Goal: Find specific page/section: Find specific page/section

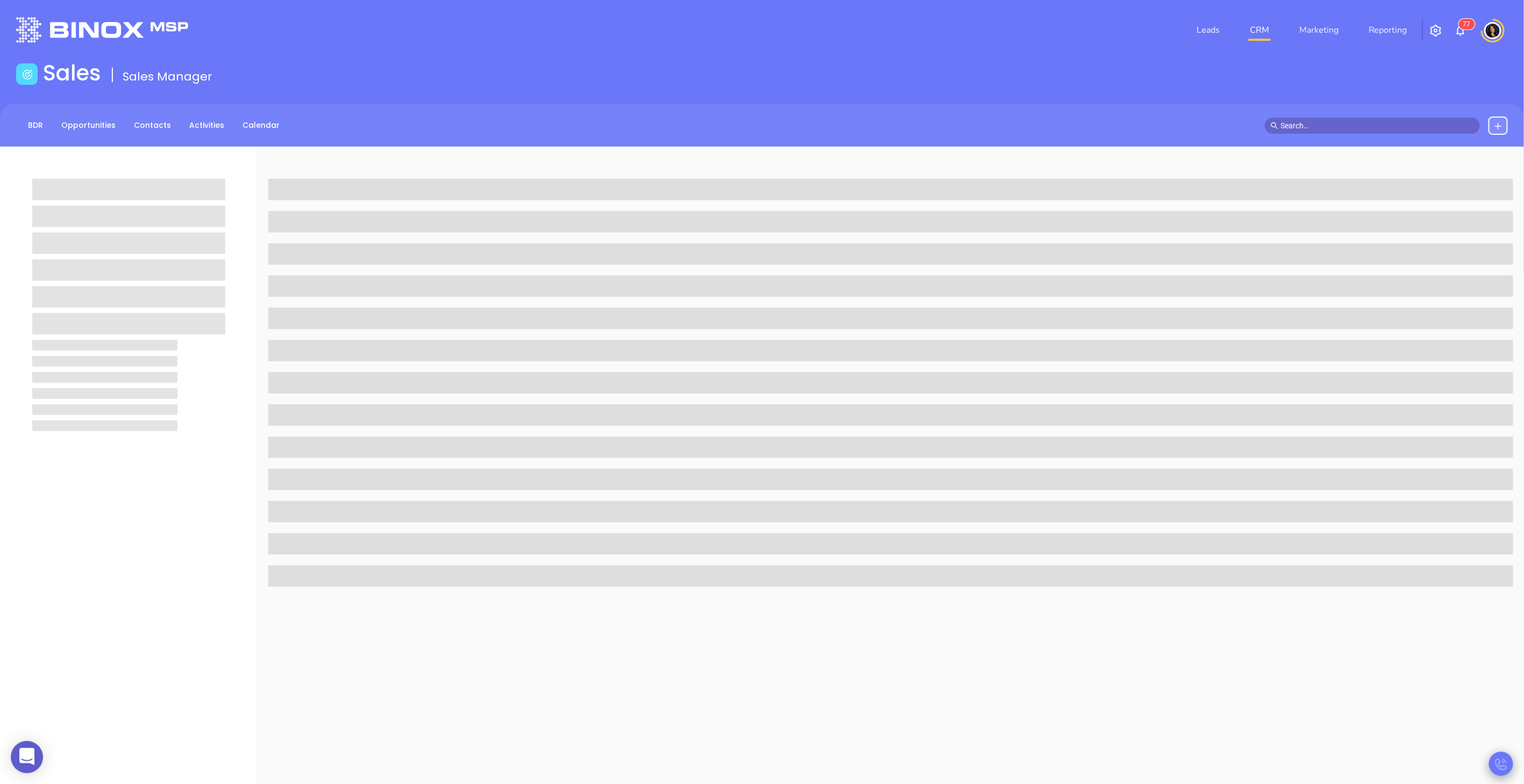
click at [1496, 765] on icon at bounding box center [1500, 764] width 12 height 12
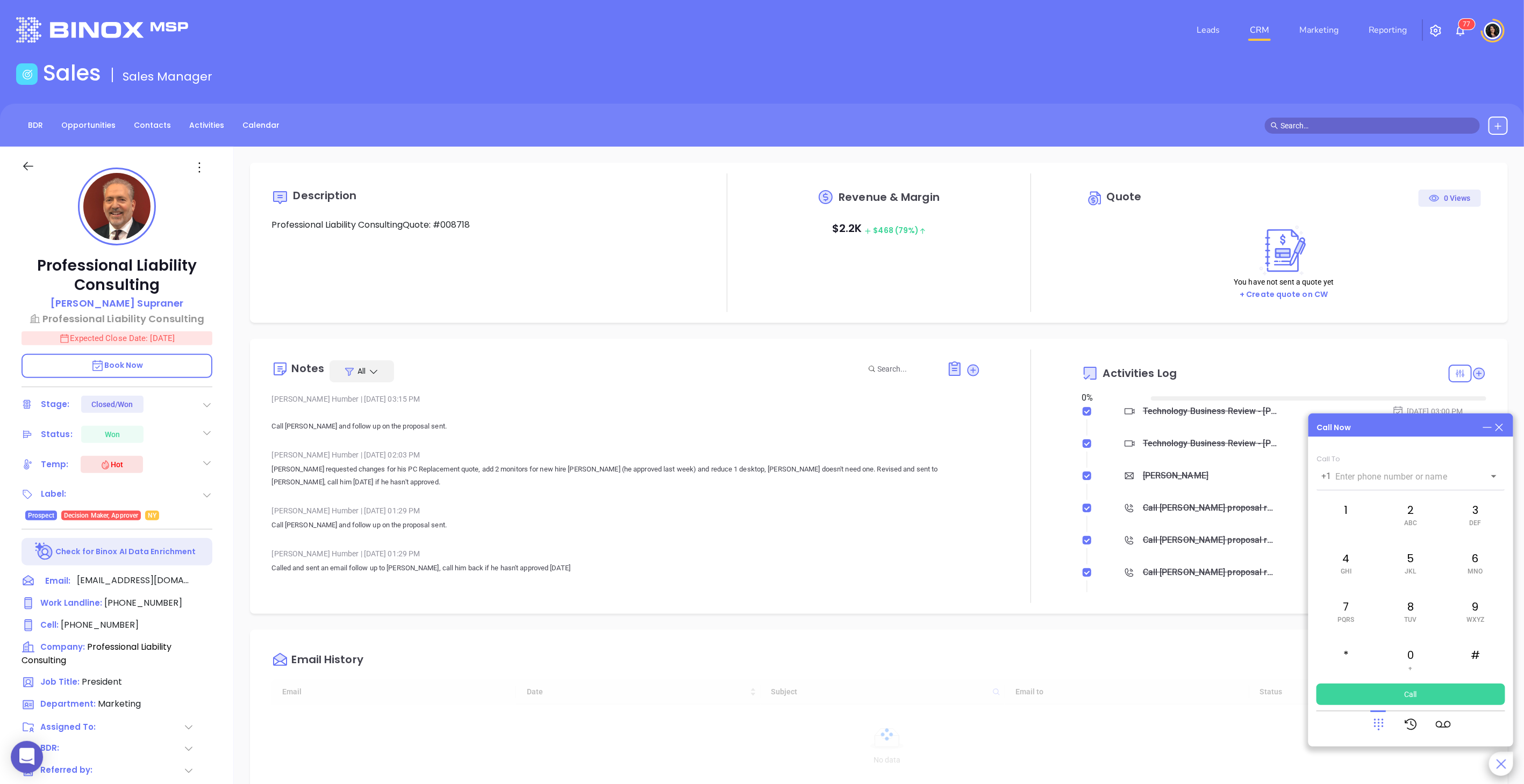
type input "[DATE]"
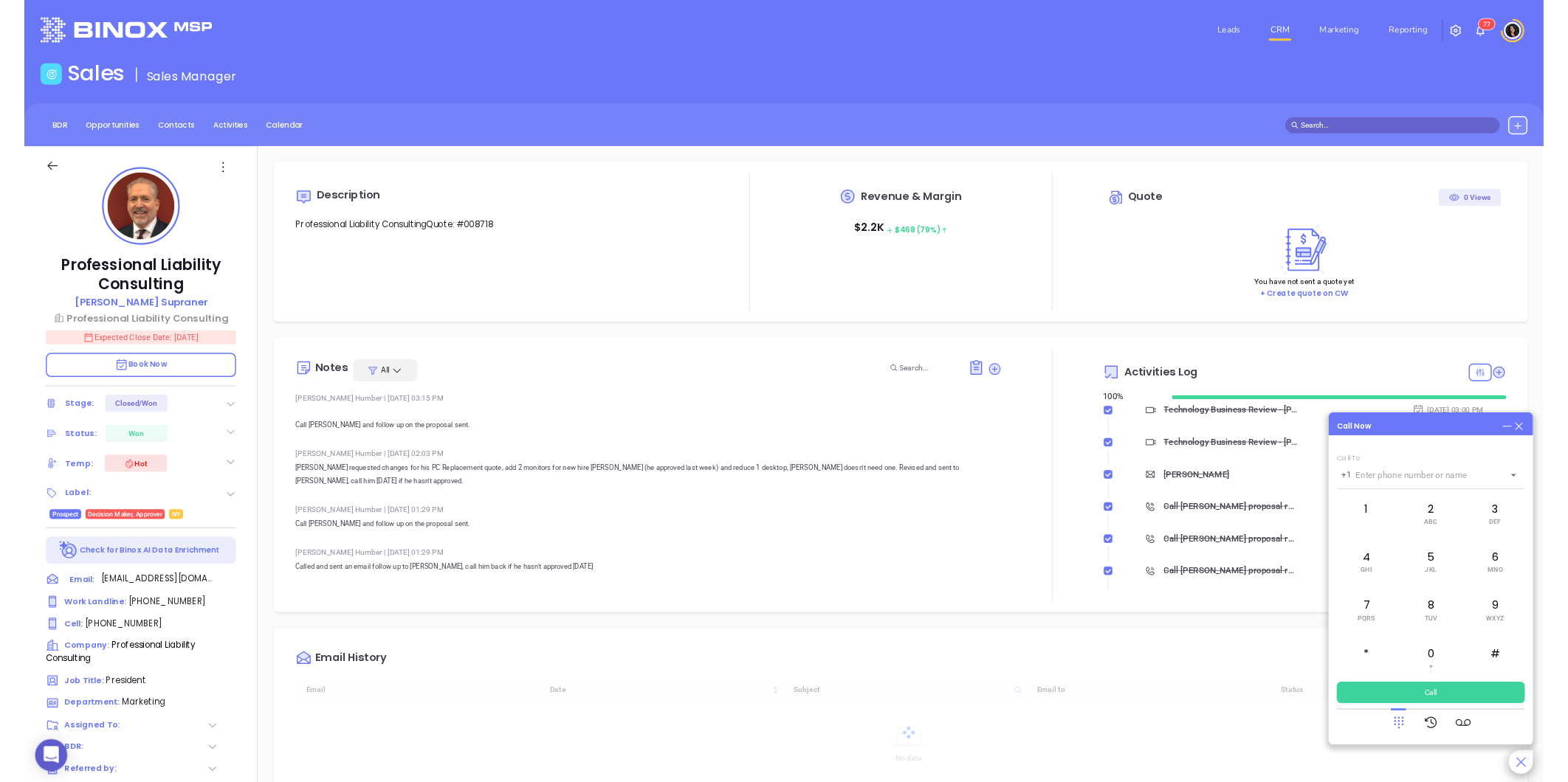
scroll to position [428, 0]
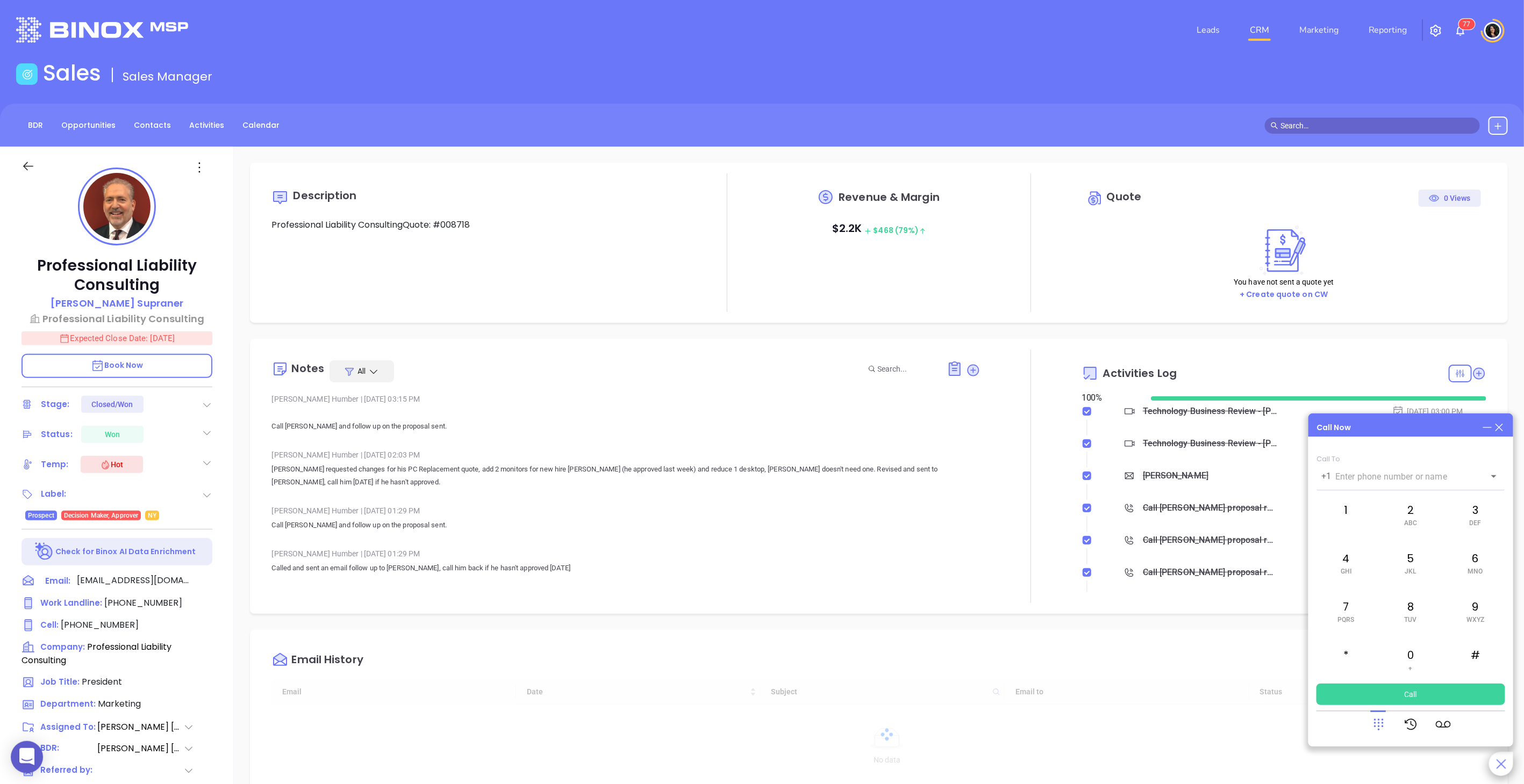
type input "[PERSON_NAME]"
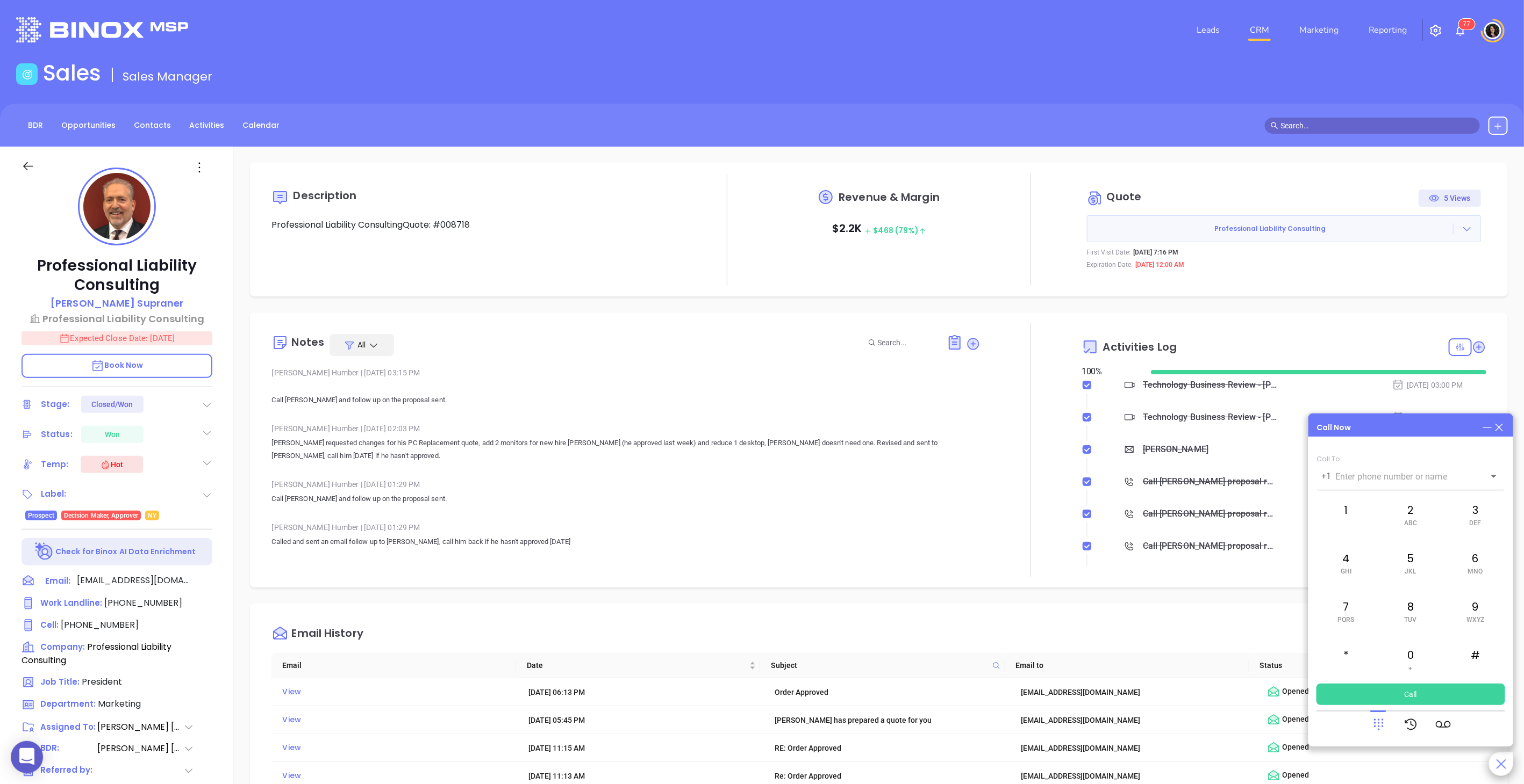
click at [1496, 427] on icon at bounding box center [1499, 427] width 12 height 12
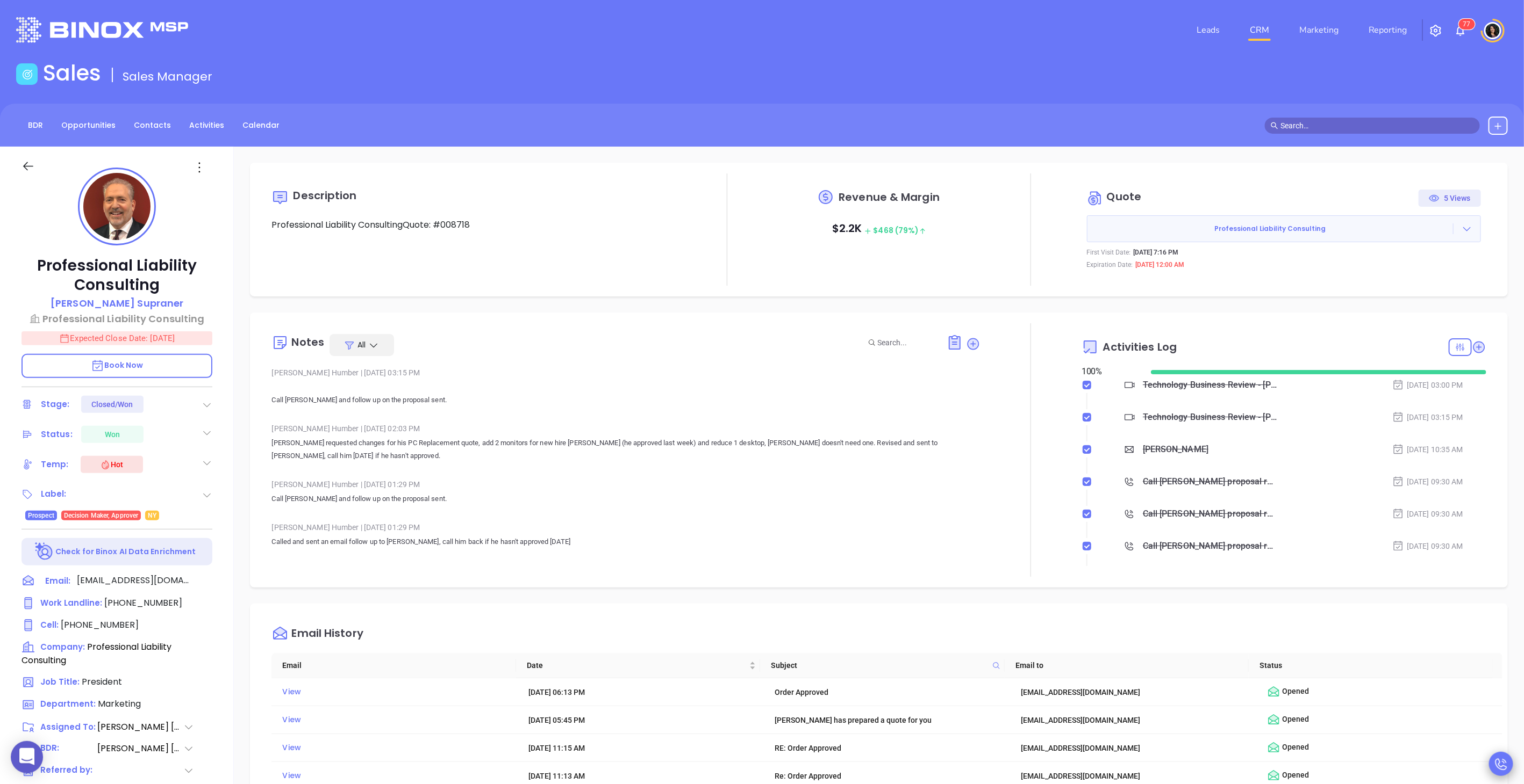
click at [1267, 34] on link "CRM" at bounding box center [1260, 30] width 28 height 22
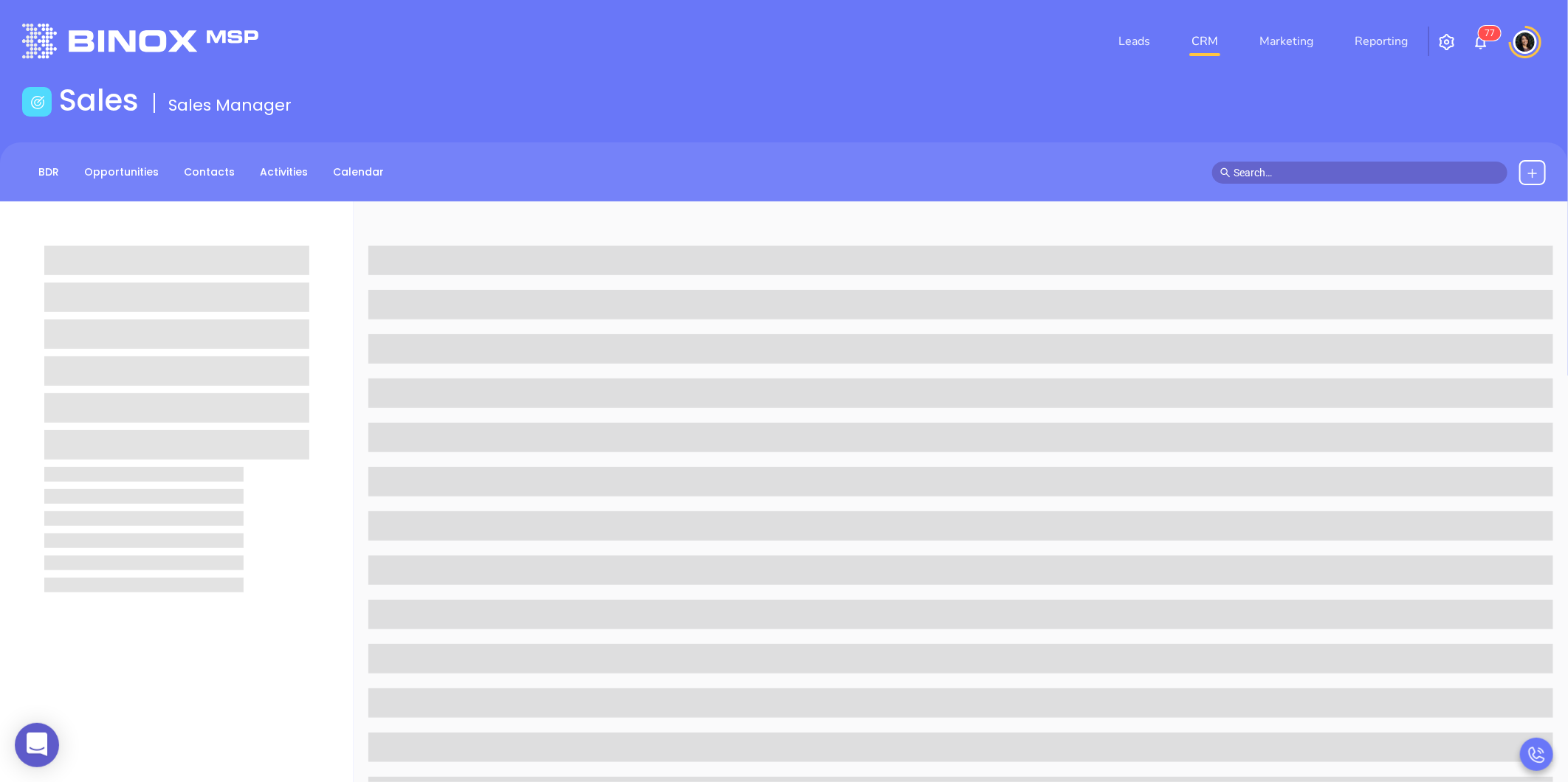
click at [1258, 175] on input "text" at bounding box center [1366, 172] width 266 height 16
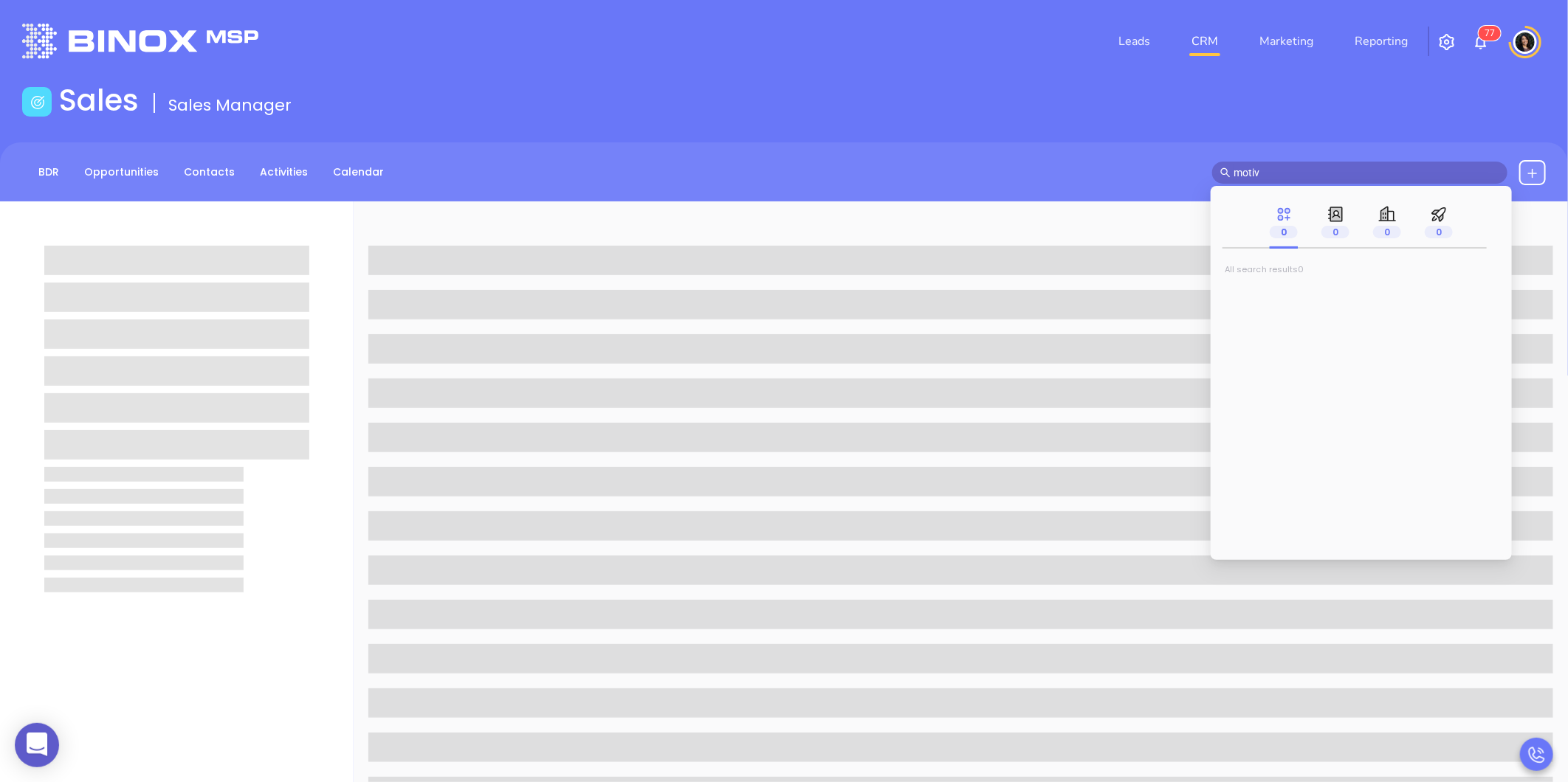
type input "motiva"
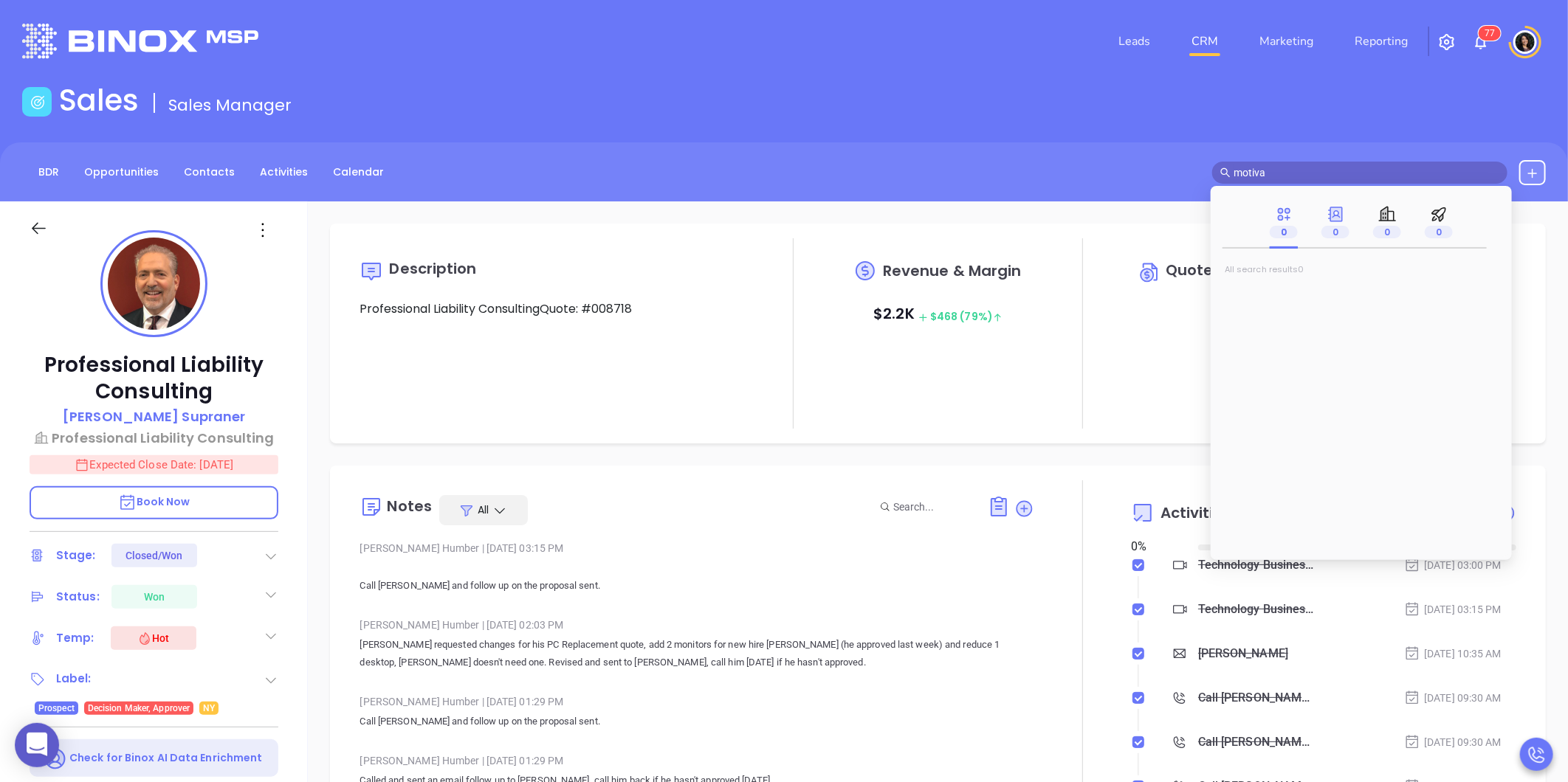
type input "[DATE]"
type input "motiva"
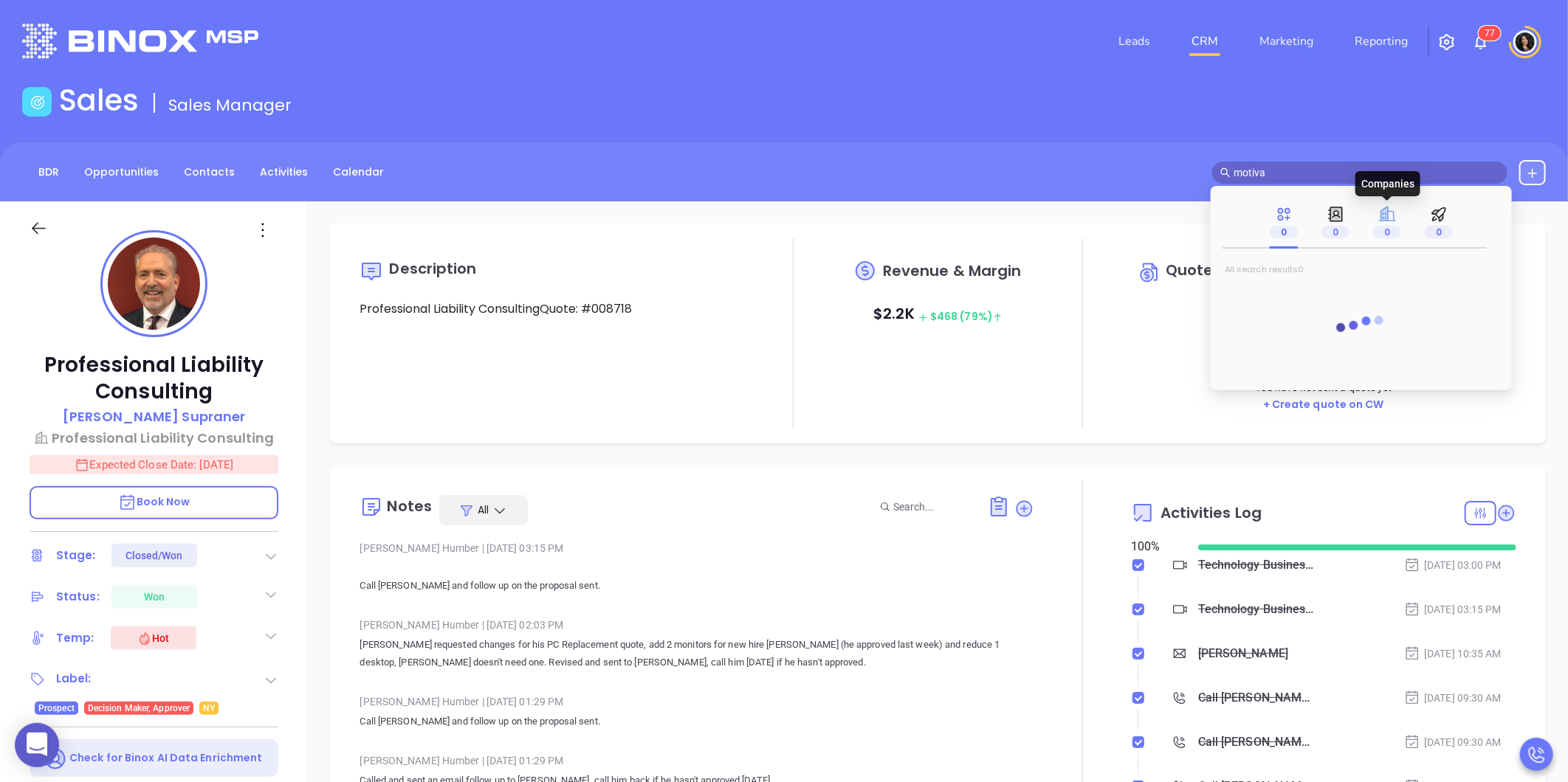
click at [1387, 221] on icon at bounding box center [1386, 213] width 17 height 14
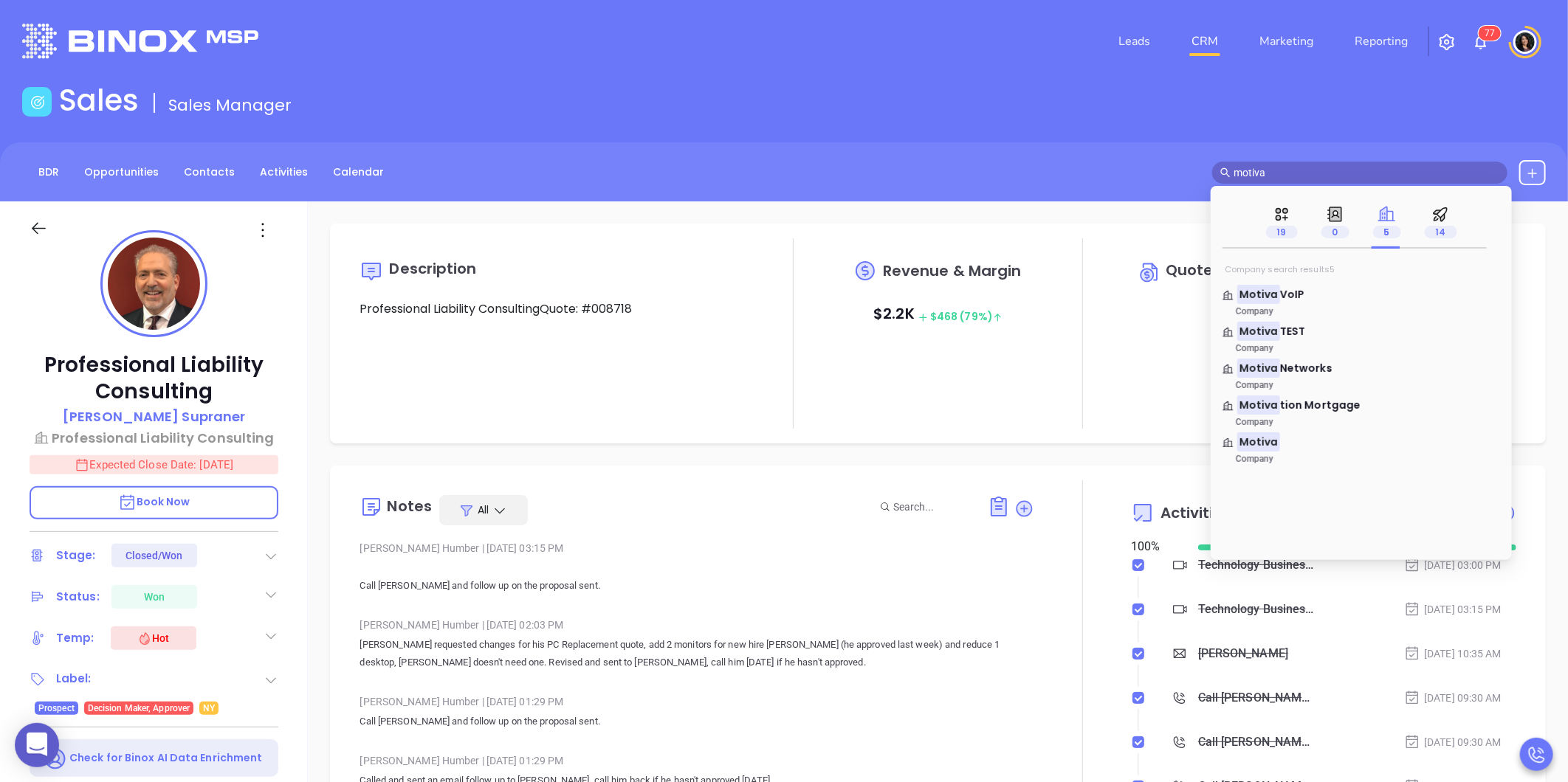
type input "[PERSON_NAME]"
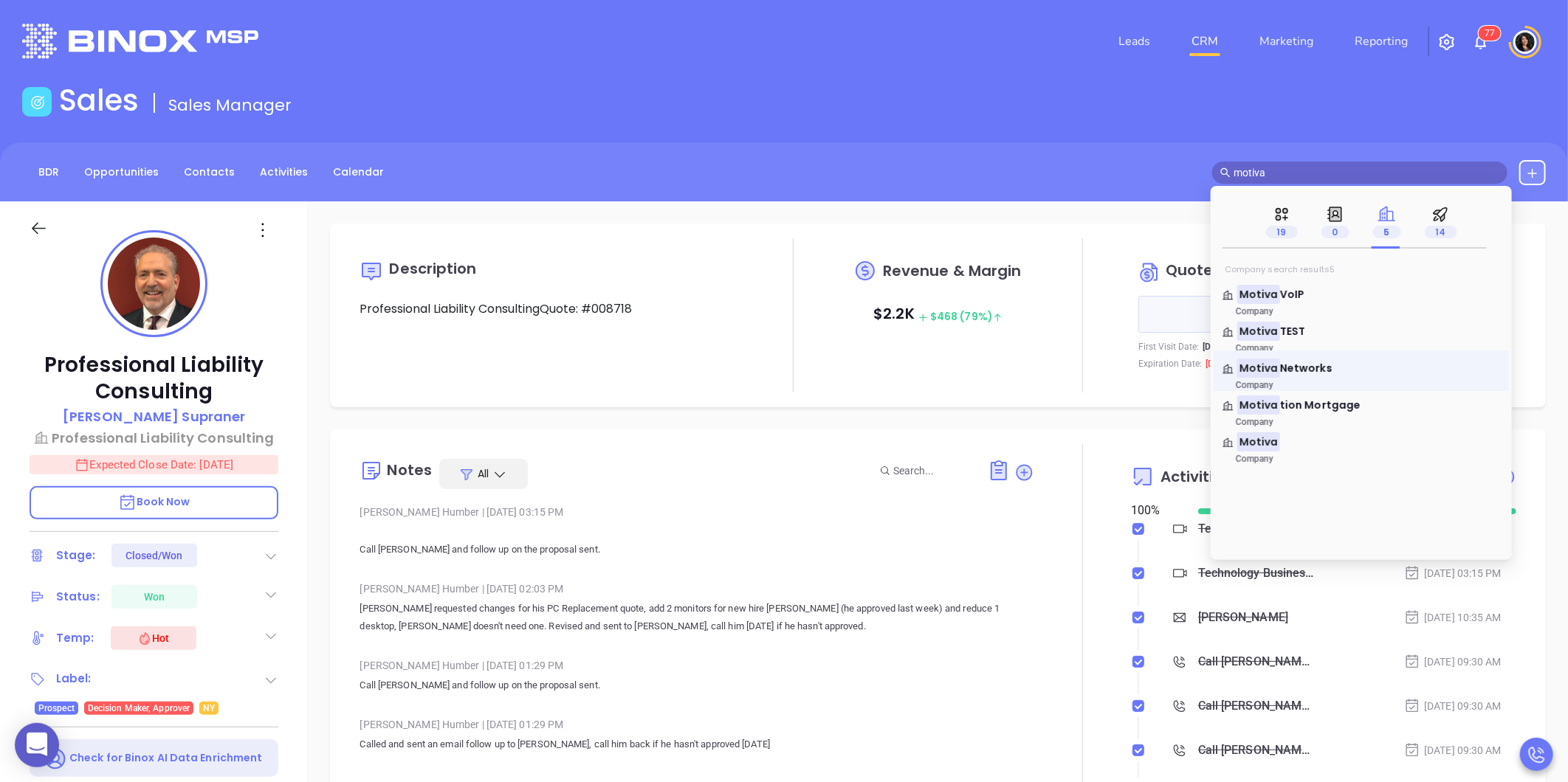
click at [1286, 360] on div "Motiva Networks Company" at bounding box center [1360, 371] width 295 height 40
click at [1262, 367] on mark "Motiva" at bounding box center [1258, 367] width 43 height 18
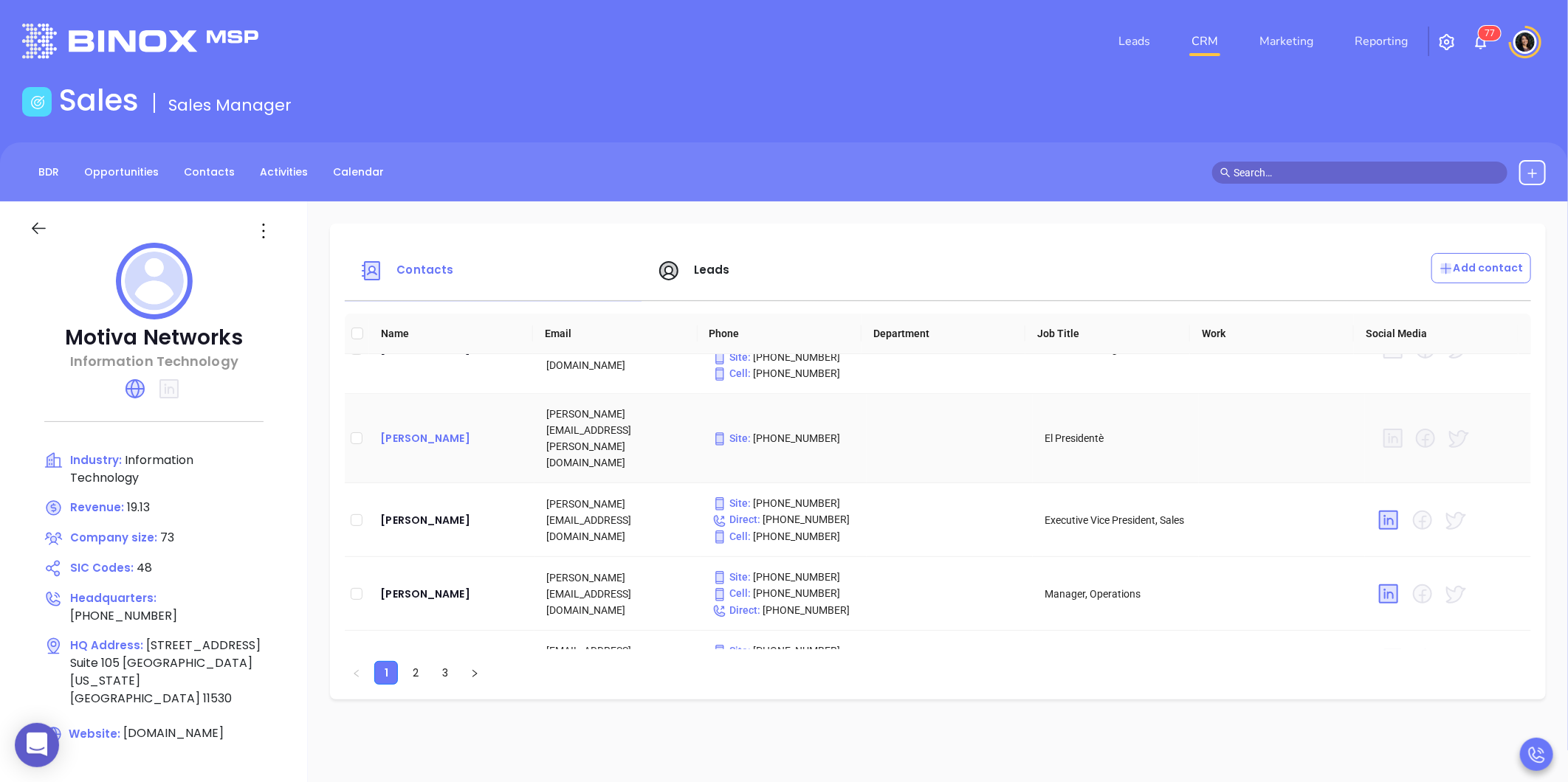
scroll to position [27, 0]
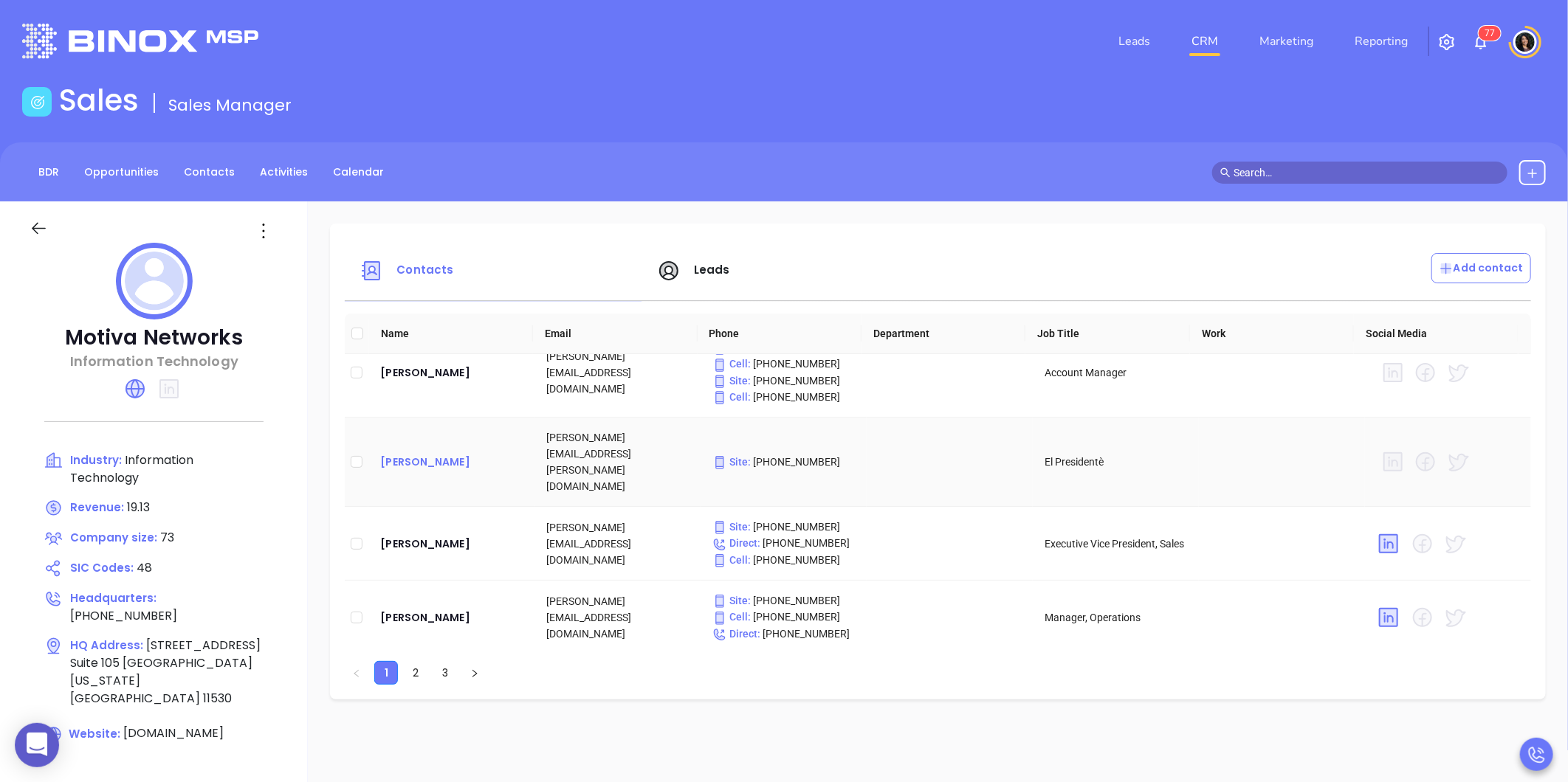
click at [422, 453] on div "Raul Smith" at bounding box center [452, 462] width 142 height 17
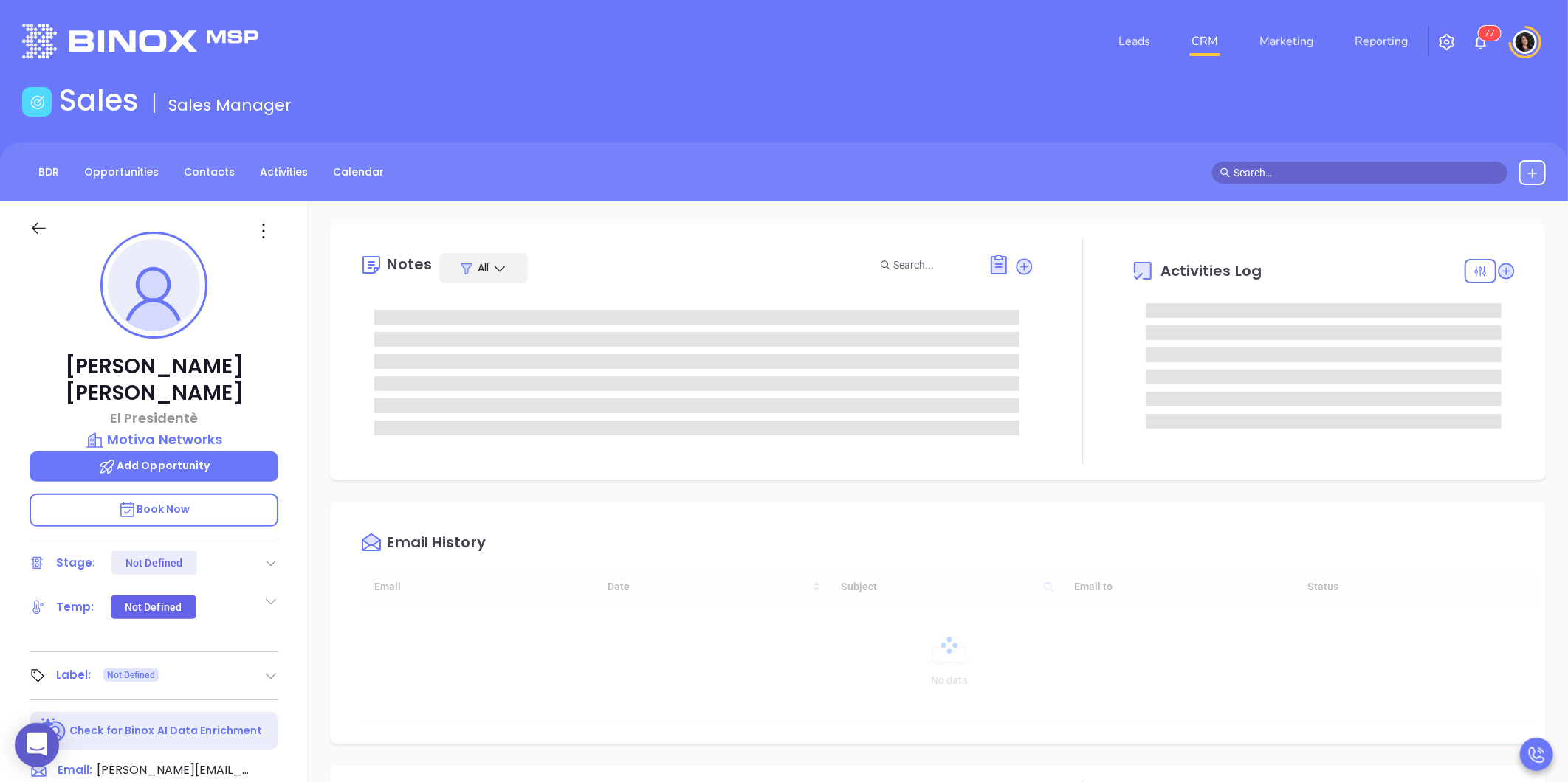
type input "[DATE]"
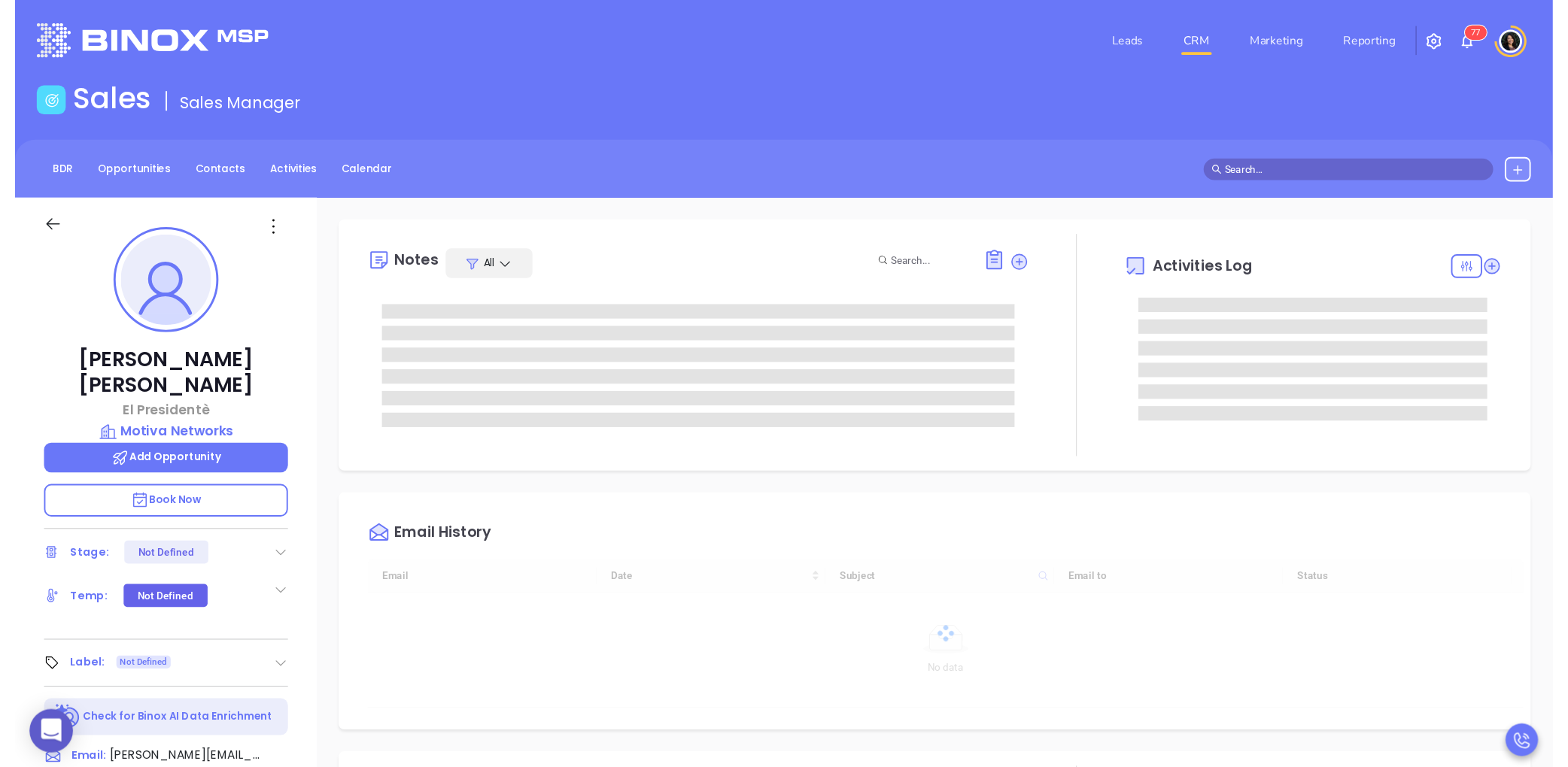
scroll to position [437, 0]
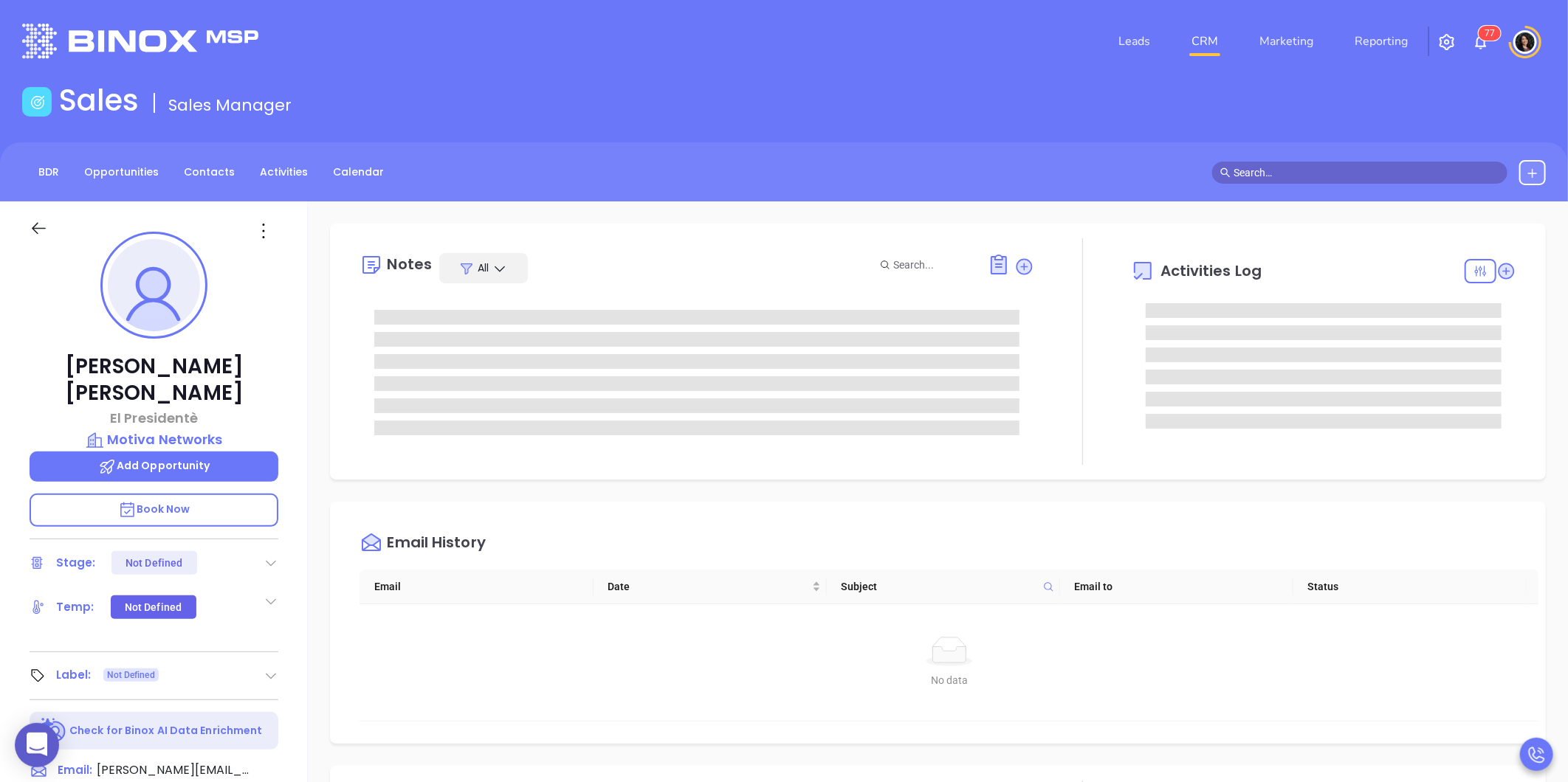
type input "[PERSON_NAME]"
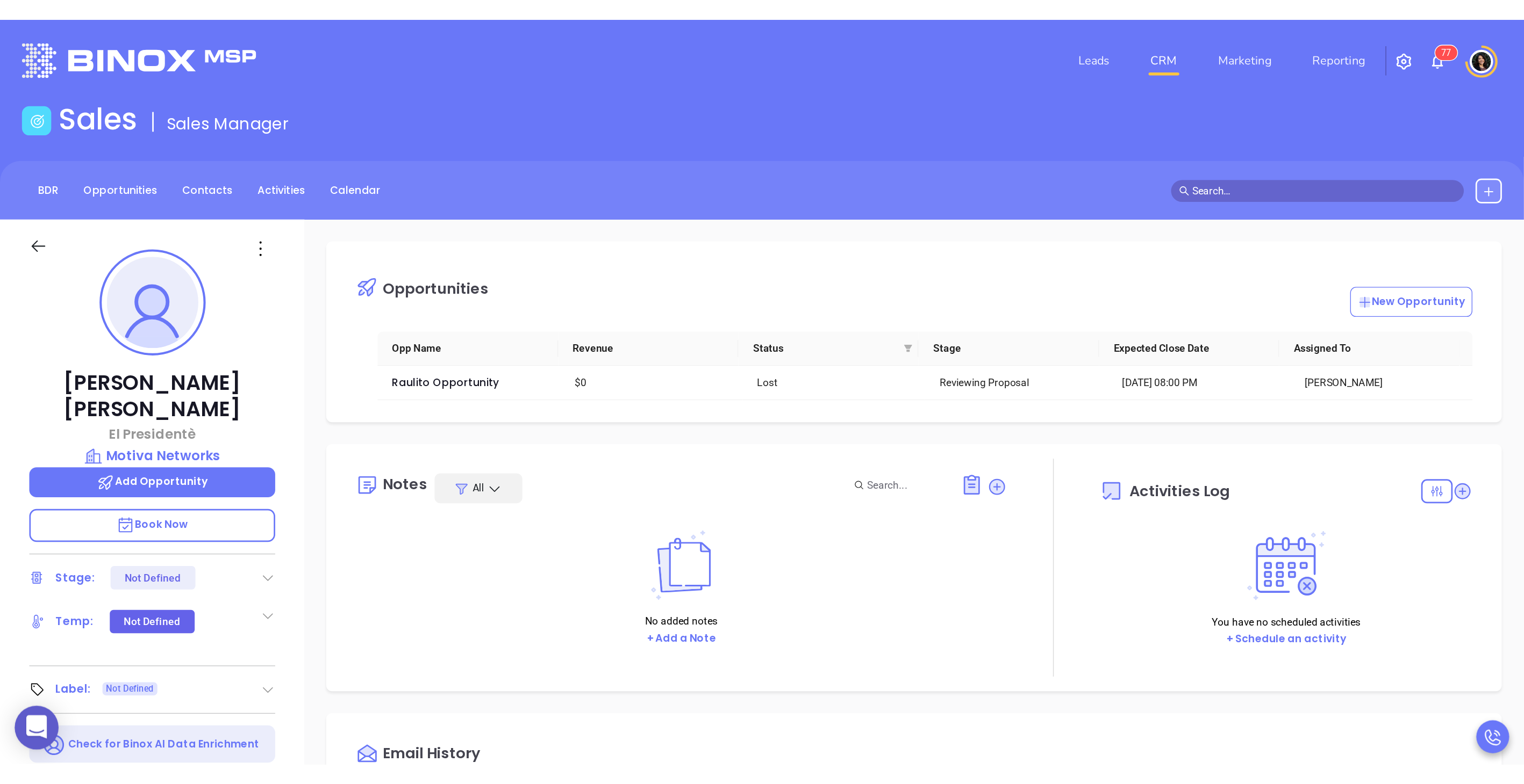
scroll to position [312, 0]
